Goal: Information Seeking & Learning: Learn about a topic

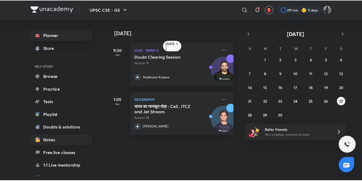
scroll to position [59, 0]
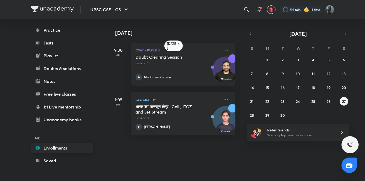
click at [60, 150] on link "Enrollments" at bounding box center [62, 148] width 62 height 11
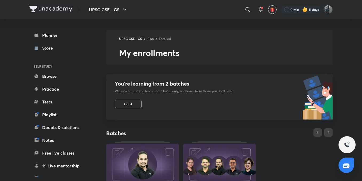
scroll to position [186, 0]
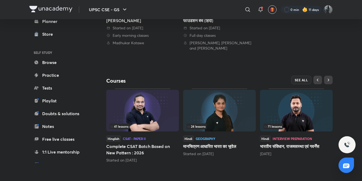
click at [287, 120] on img at bounding box center [296, 111] width 73 height 42
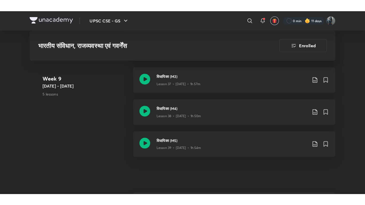
scroll to position [1729, 0]
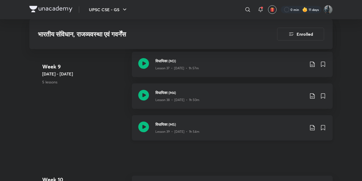
click at [144, 124] on icon at bounding box center [143, 127] width 11 height 11
